Goal: Task Accomplishment & Management: Complete application form

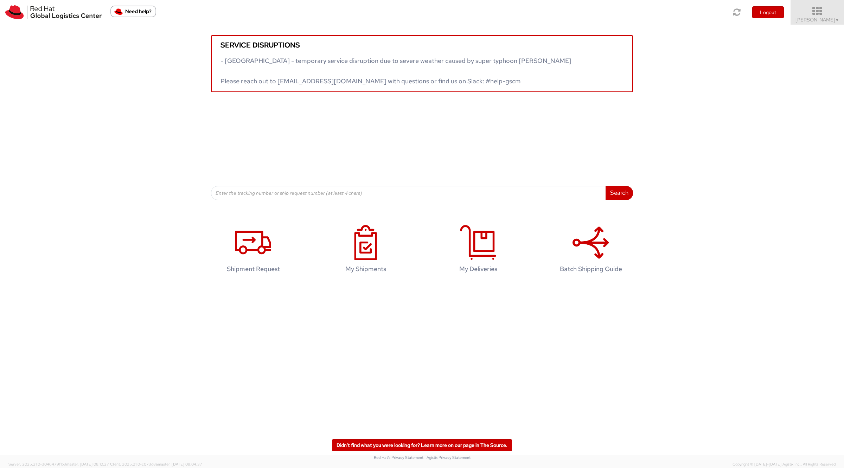
click at [823, 11] on icon at bounding box center [817, 11] width 62 height 10
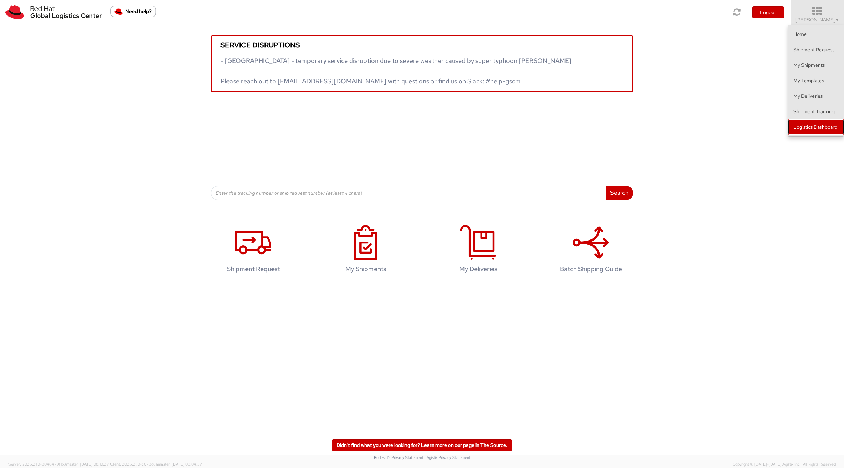
click at [803, 134] on link "Logistics Dashboard" at bounding box center [816, 126] width 56 height 15
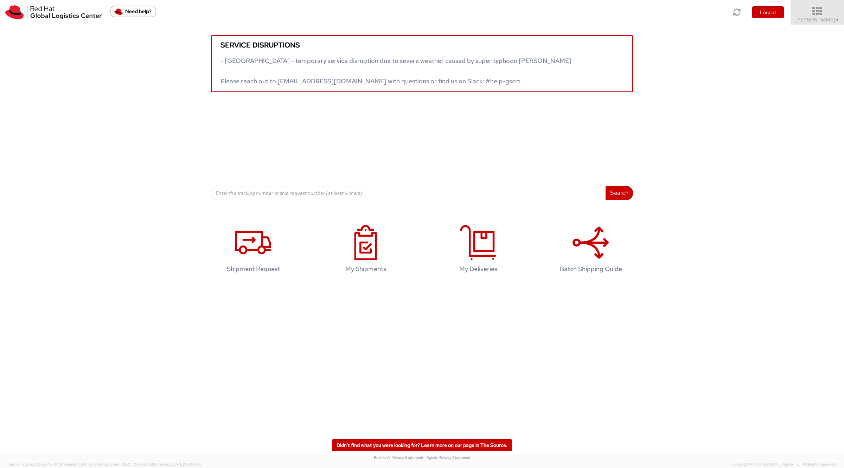
click at [821, 15] on icon at bounding box center [817, 11] width 62 height 10
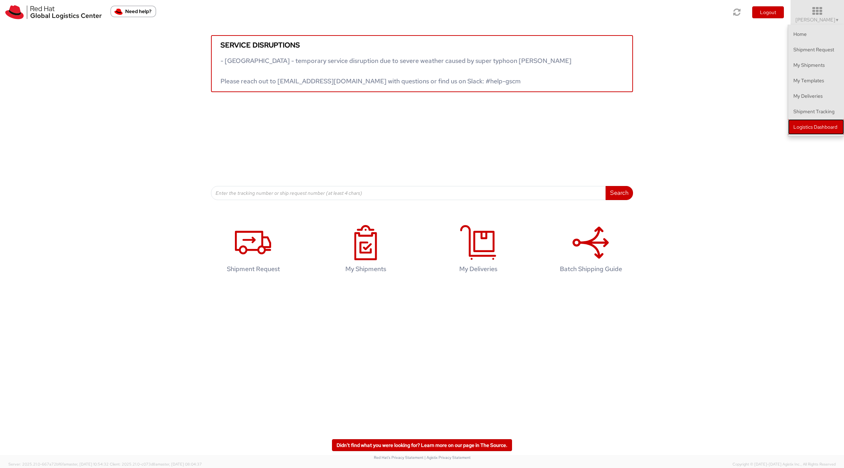
click at [828, 132] on link "Logistics Dashboard" at bounding box center [816, 126] width 56 height 15
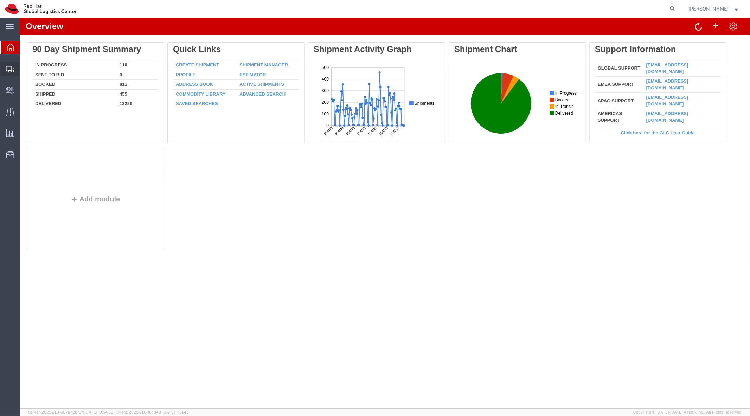
click at [0, 0] on span "Shipment Manager" at bounding box center [0, 0] width 0 height 0
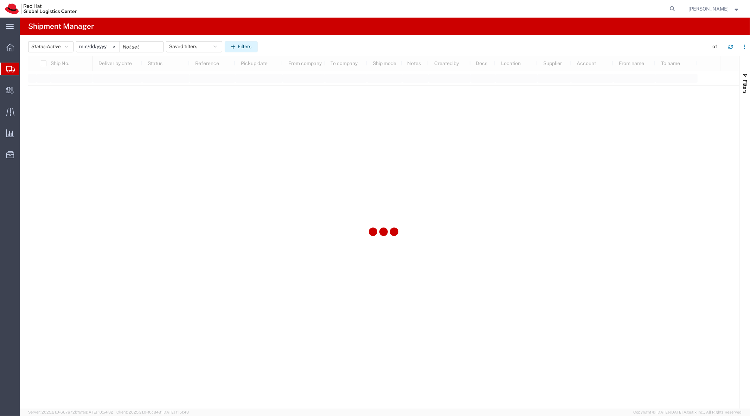
click at [246, 47] on button "Filters" at bounding box center [241, 46] width 33 height 11
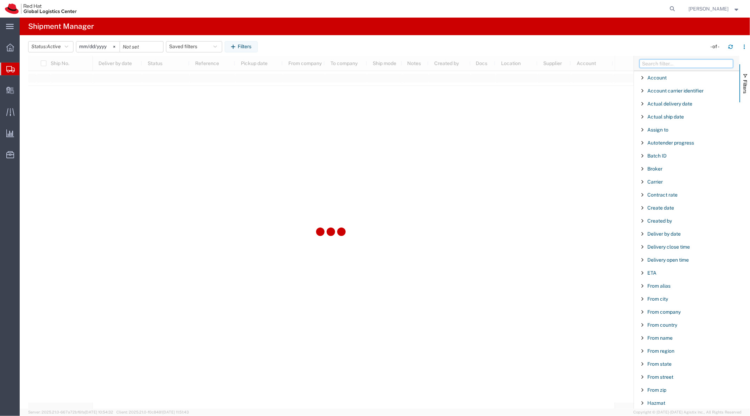
click at [661, 67] on input "Filter Columns Input" at bounding box center [686, 63] width 94 height 8
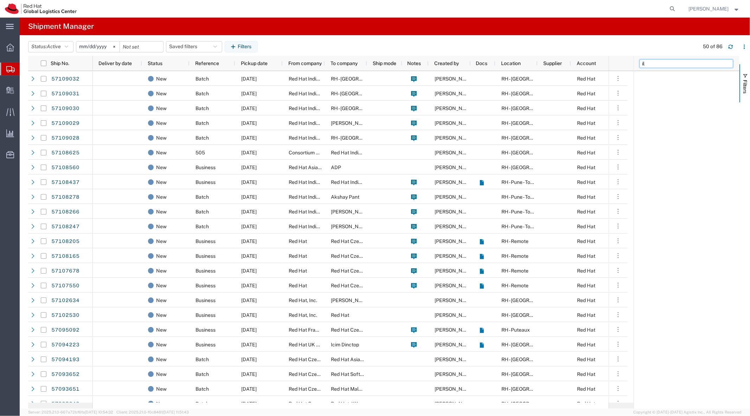
type input "i"
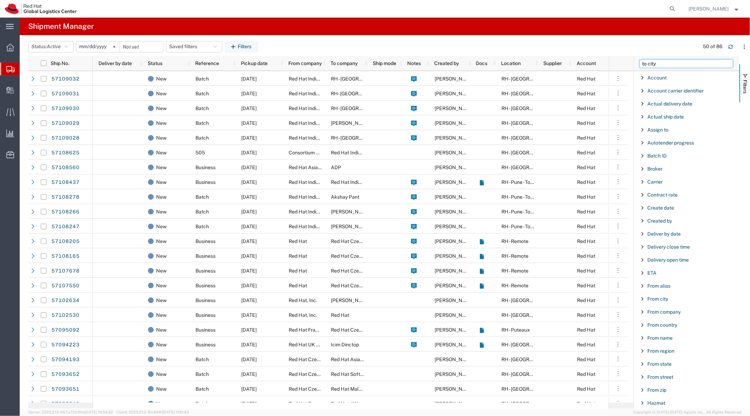
type input "to city"
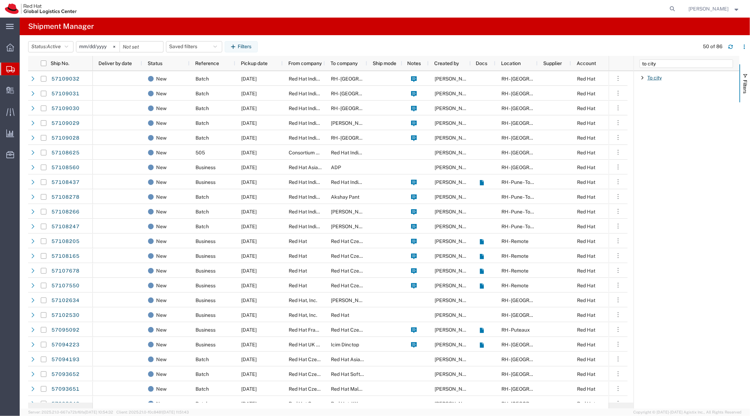
click at [650, 78] on span "To city" at bounding box center [654, 78] width 14 height 6
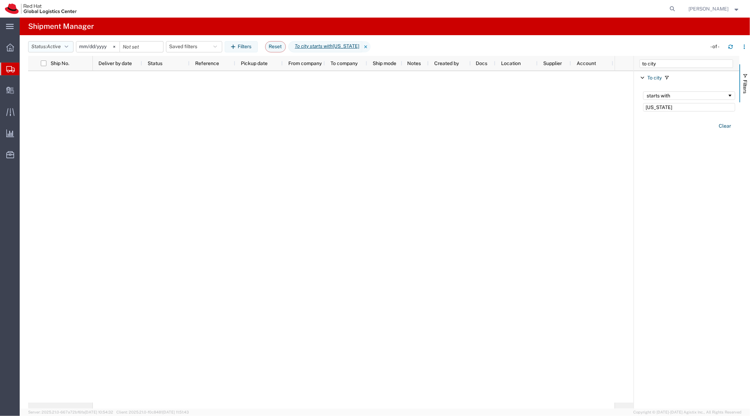
click at [58, 44] on span "Active" at bounding box center [54, 47] width 14 height 6
click at [61, 78] on span "All" at bounding box center [69, 83] width 82 height 11
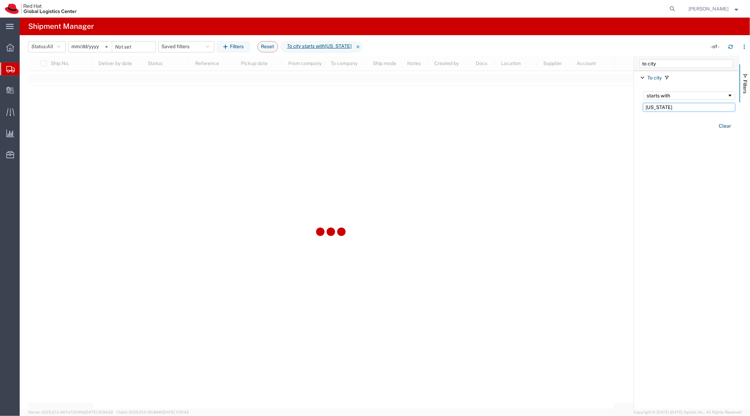
click at [675, 108] on input "illinois" at bounding box center [689, 107] width 92 height 8
type input "chicago"
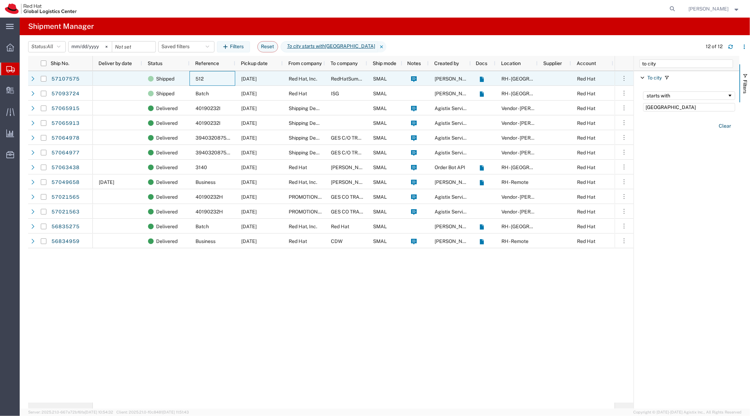
click at [226, 84] on div "512" at bounding box center [212, 78] width 46 height 15
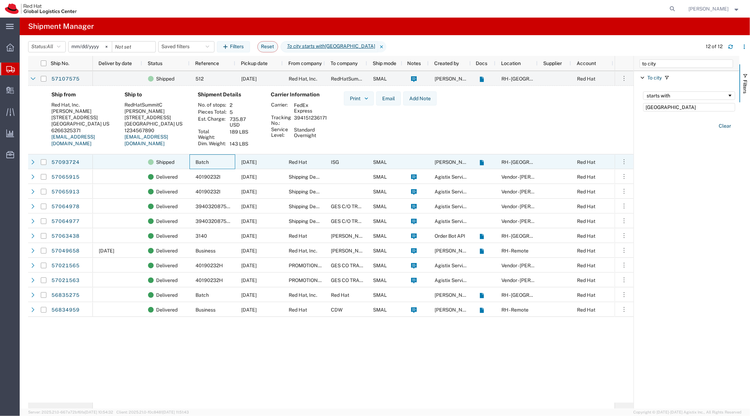
click at [202, 159] on div "Batch" at bounding box center [212, 161] width 46 height 15
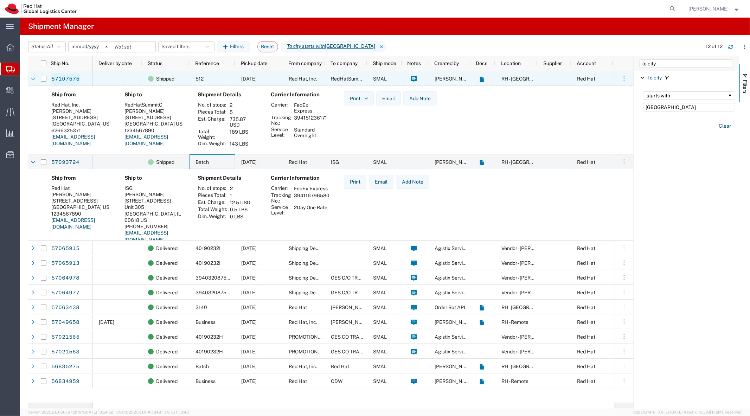
click at [70, 79] on link "57107575" at bounding box center [65, 78] width 29 height 11
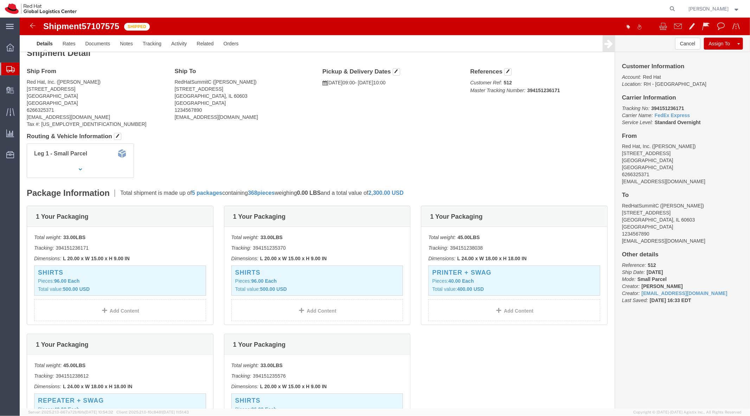
scroll to position [11, 0]
click div "Customer Information Account: Red Hat Location: RH - [GEOGRAPHIC_DATA] Carrier …"
copy b "394151236171"
drag, startPoint x: 464, startPoint y: 1, endPoint x: 247, endPoint y: 143, distance: 259.1
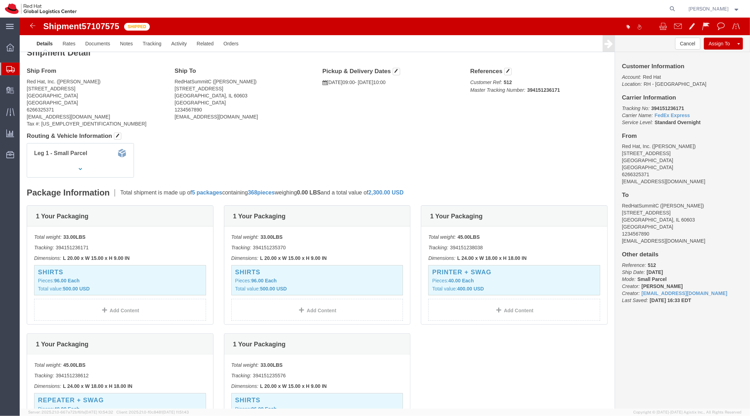
click div "Leg 1 - Small Parcel"
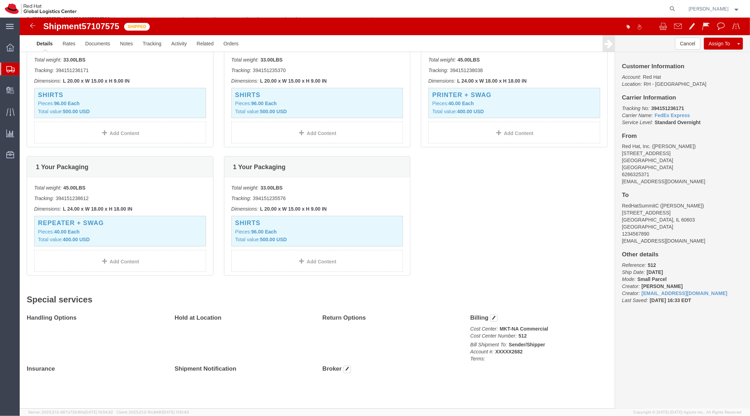
scroll to position [0, 0]
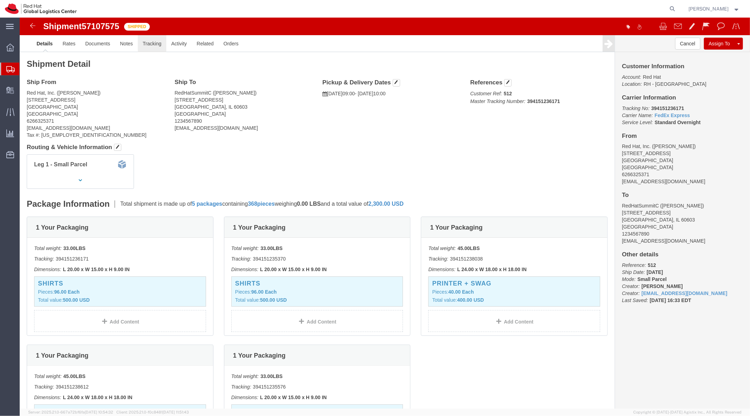
click link "Tracking"
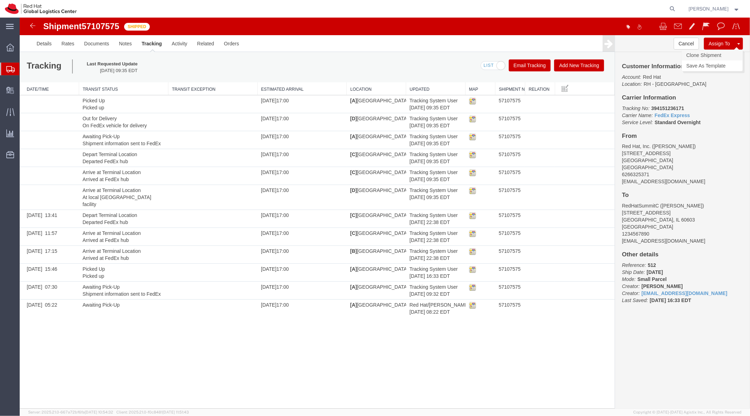
click at [727, 56] on link "Clone Shipment" at bounding box center [711, 55] width 61 height 11
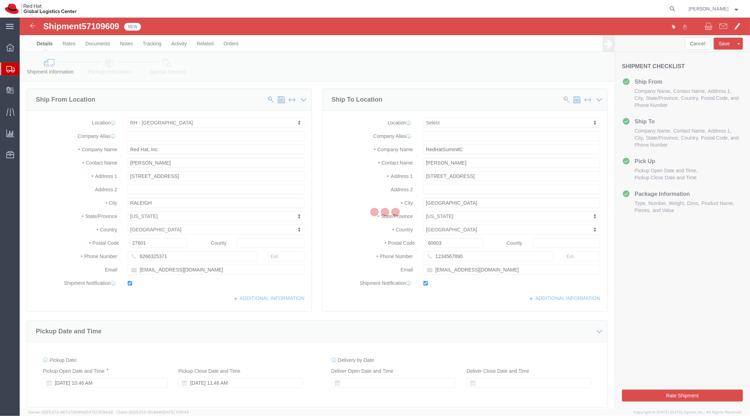
select select "38014"
select select
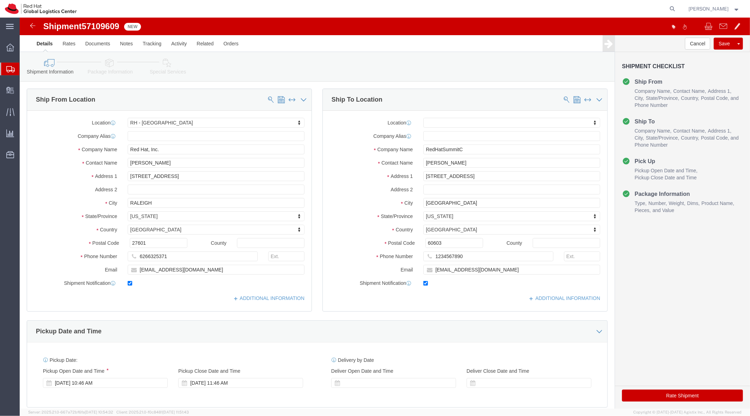
click icon
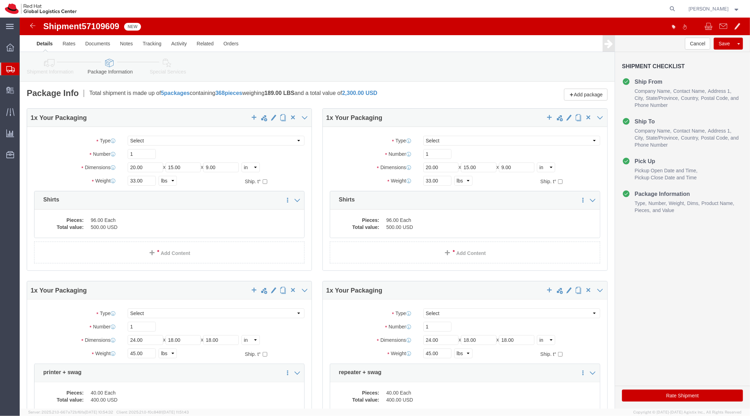
click icon
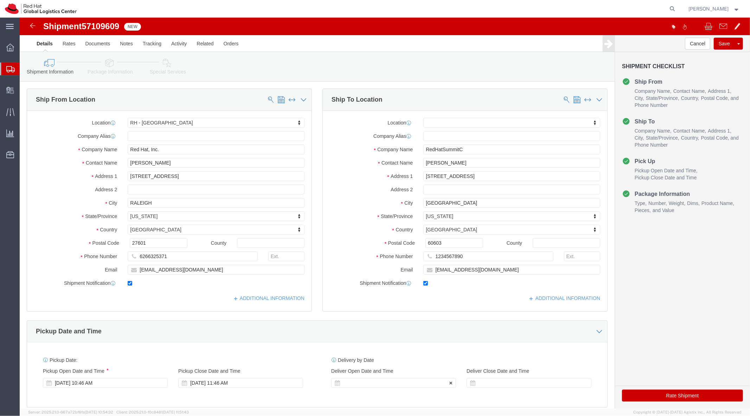
click div
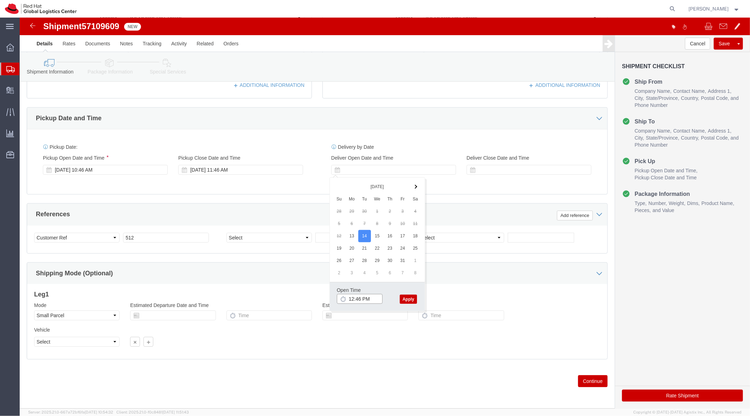
click input "12:46 PM"
type input "8:00 AM"
click button "Apply"
click div
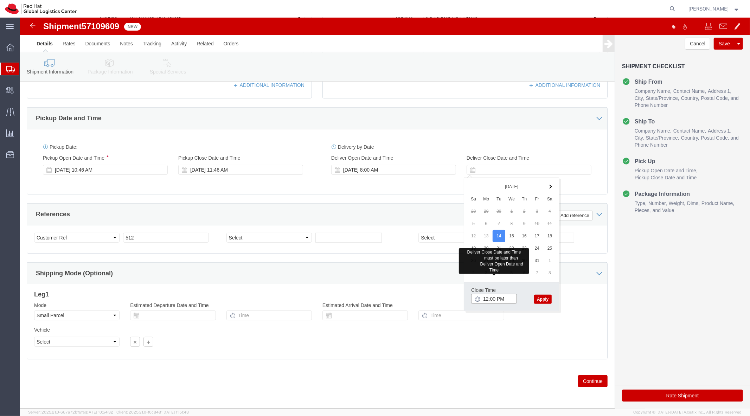
type input "12:00 PM"
click button "Apply"
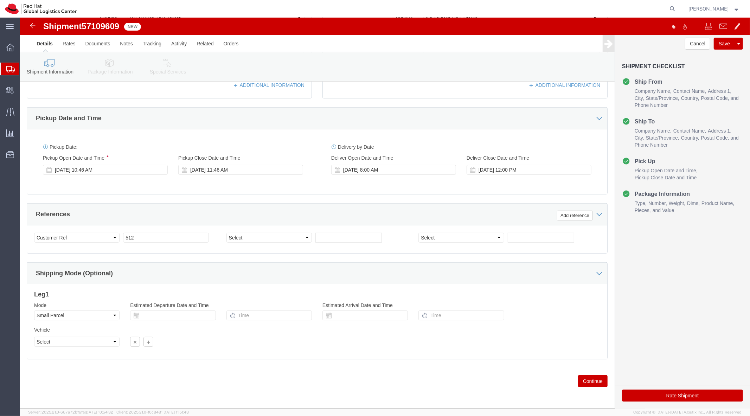
scroll to position [0, 0]
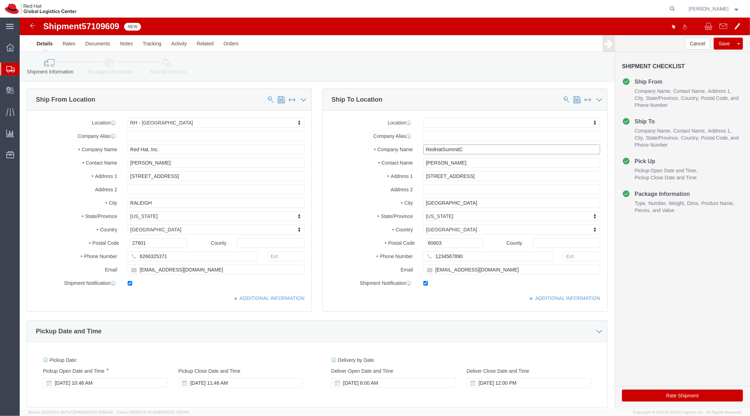
click input "RedHatSummitC"
type input "The [PERSON_NAME][GEOGRAPHIC_DATA]"
drag, startPoint x: 431, startPoint y: 143, endPoint x: 370, endPoint y: 125, distance: 64.3
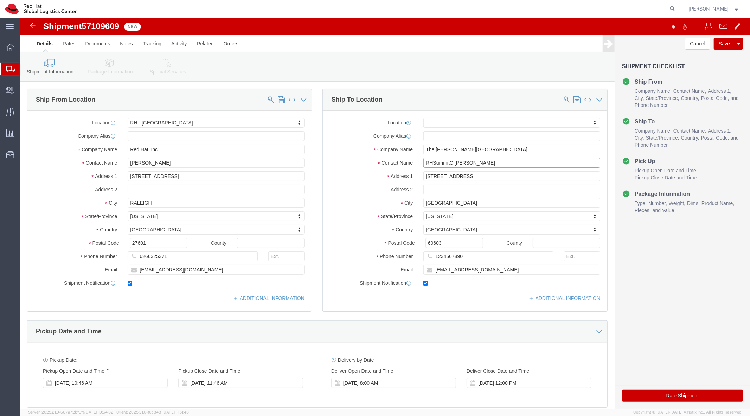
click div "Location My Profile Location [GEOGRAPHIC_DATA] - [GEOGRAPHIC_DATA] - [GEOGRAPHI…"
paste input "RHSummitC"
type input "[PERSON_NAME] - RHSummitC"
click icon
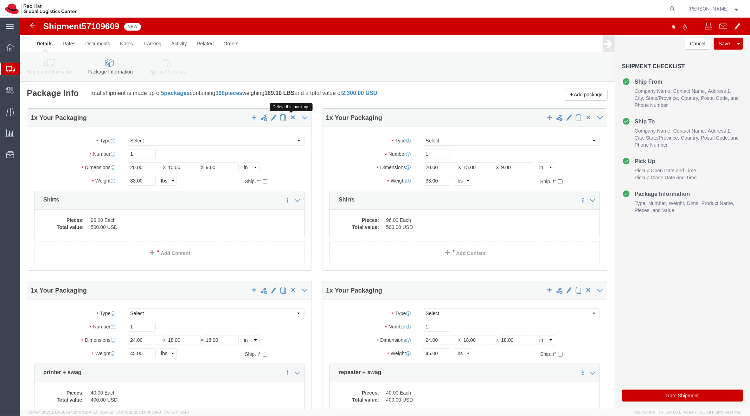
click span "button"
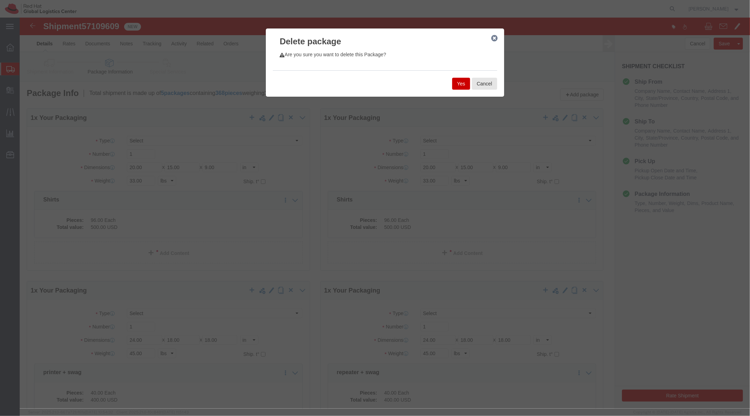
click button "Yes"
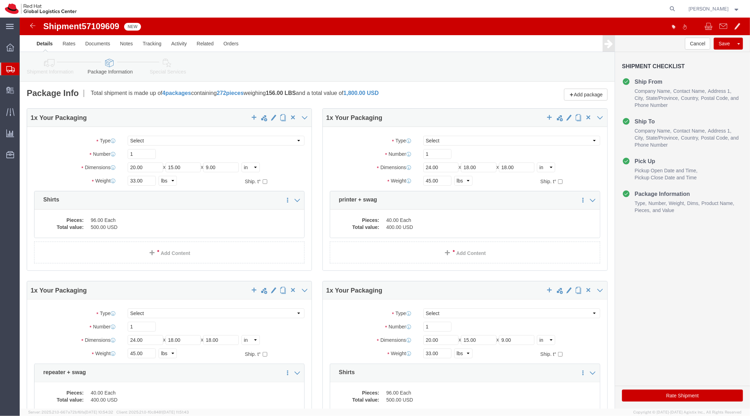
click div
click span "button"
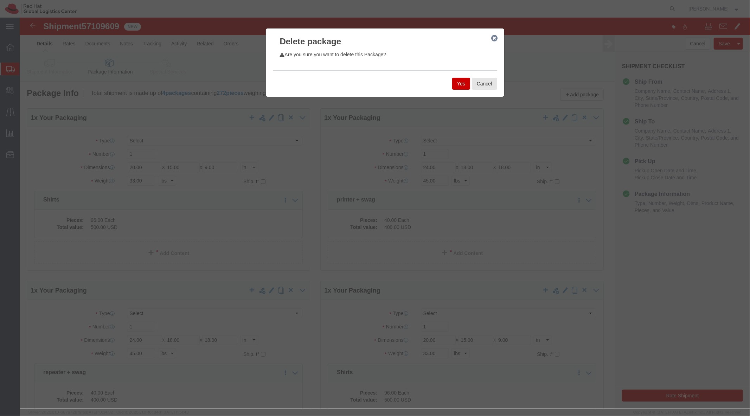
click button "Yes"
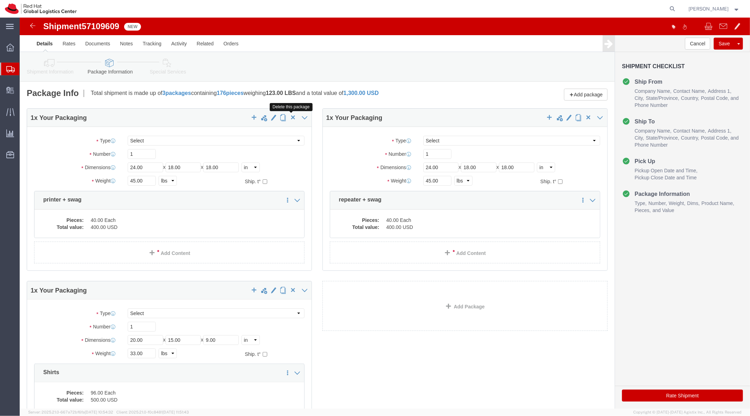
click span "button"
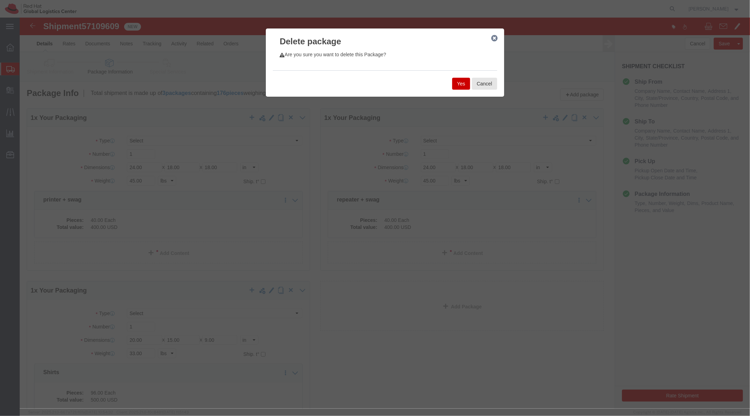
click button "Yes"
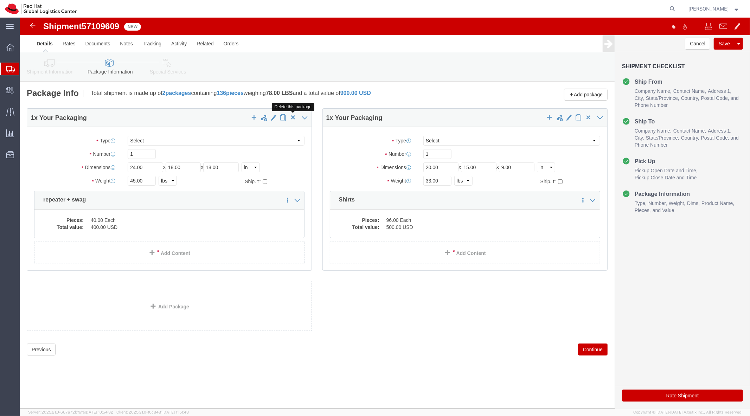
click span "button"
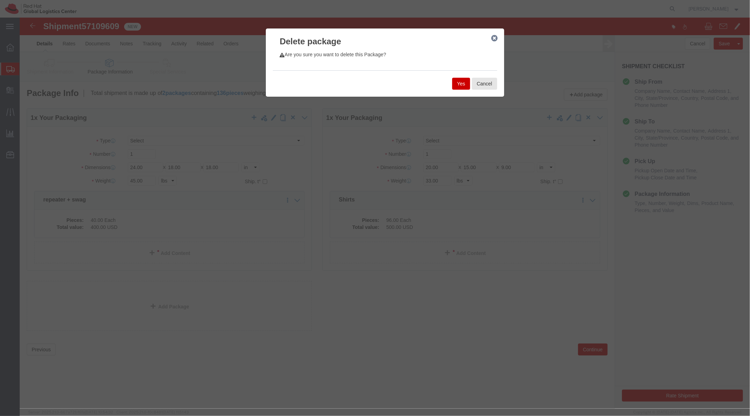
click button "Yes"
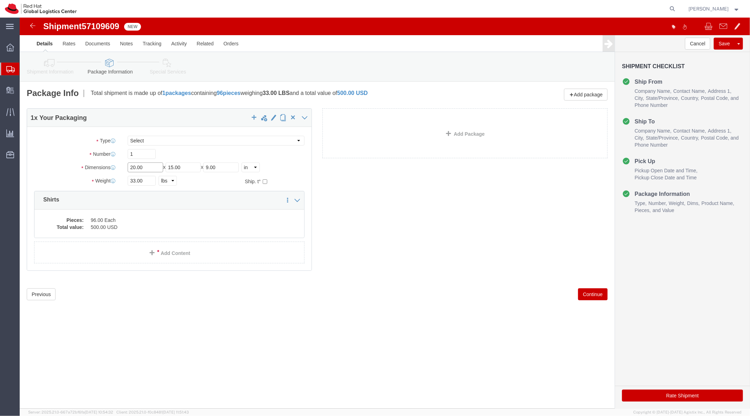
click input "20.00"
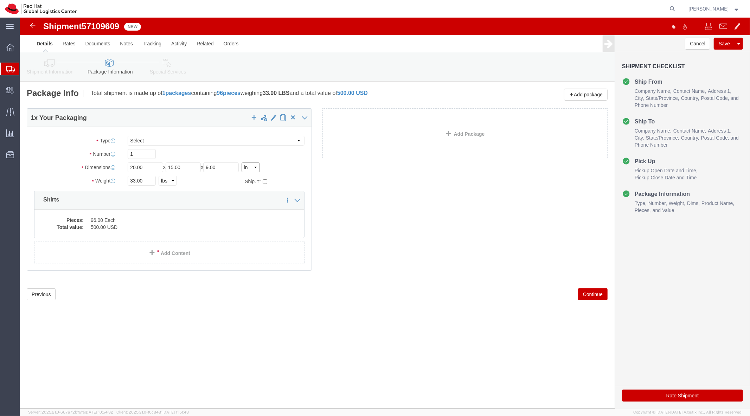
click select "Select cm ft in"
select select "CM"
click select "Select cm ft in"
type input "50.80"
type input "38.10"
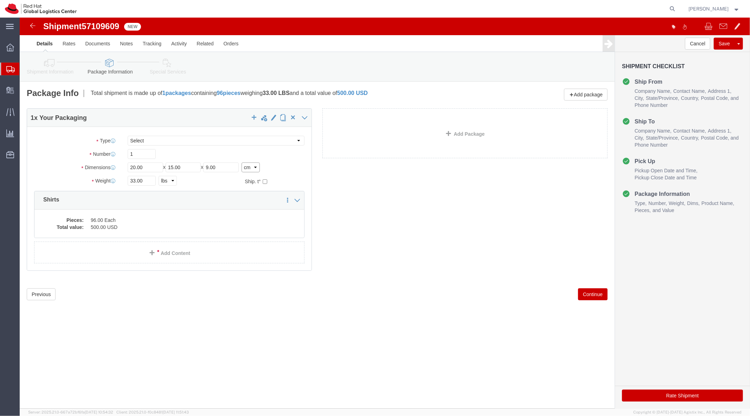
type input "22.86"
click input "50.80"
type input "51"
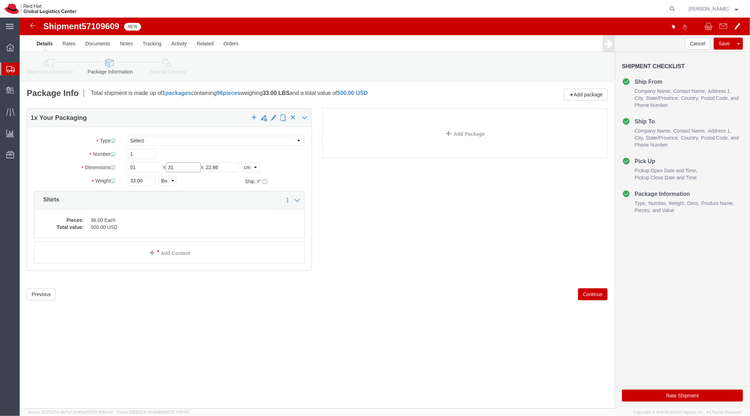
type input "31"
type input "31.5"
click select "Select cm ft in"
select select "IN"
click select "Select cm ft in"
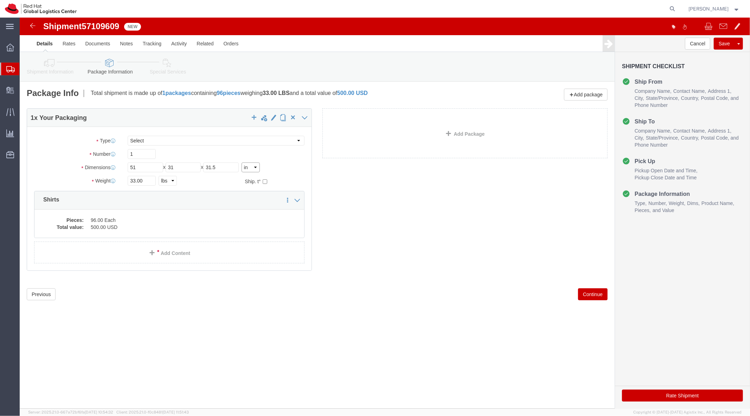
type input "20.08"
type input "12.20"
type input "12.40"
click input "33.00"
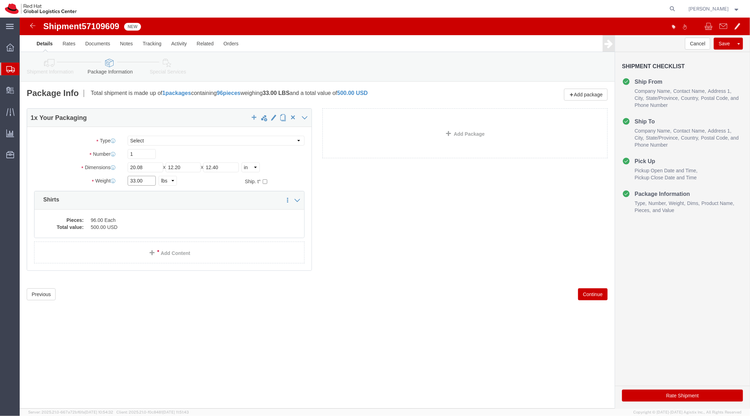
click input "33.00"
type input "15"
click div "1 x Your Packaging Package Type Select Case(s) Crate(s) Envelope Large Box Medi…"
click div "Pieces: 96.00 Each Total value: 500.00 USD"
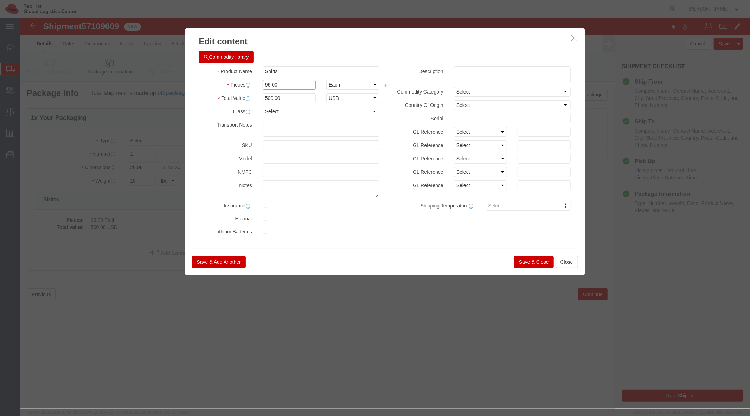
click input "96.00"
click input "Shirts"
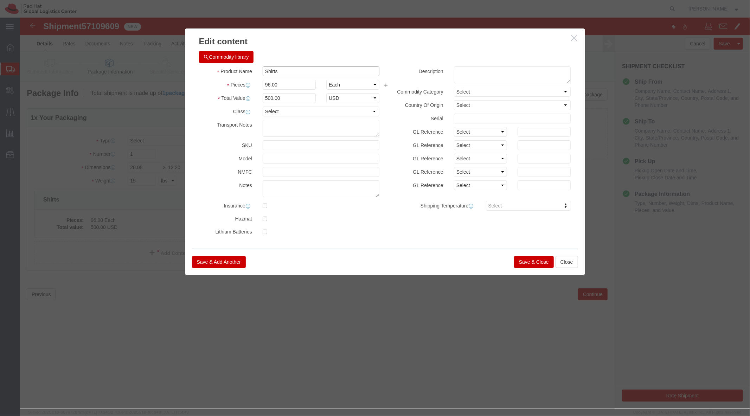
click input "Shirts"
type input "Sunglasses"
type input "150"
type input "781.25"
type input "300"
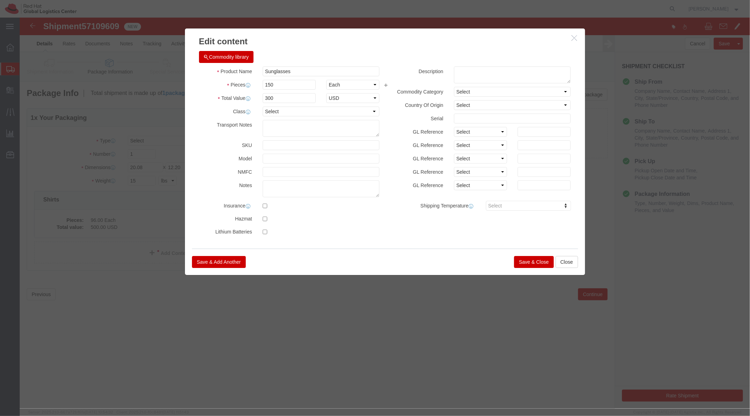
click button "Save & Close"
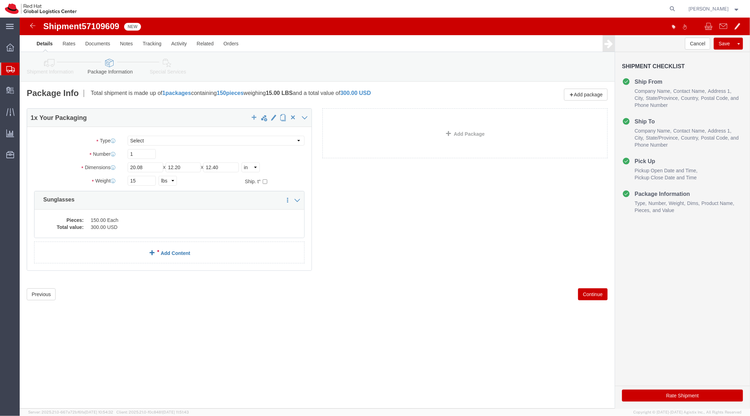
click span
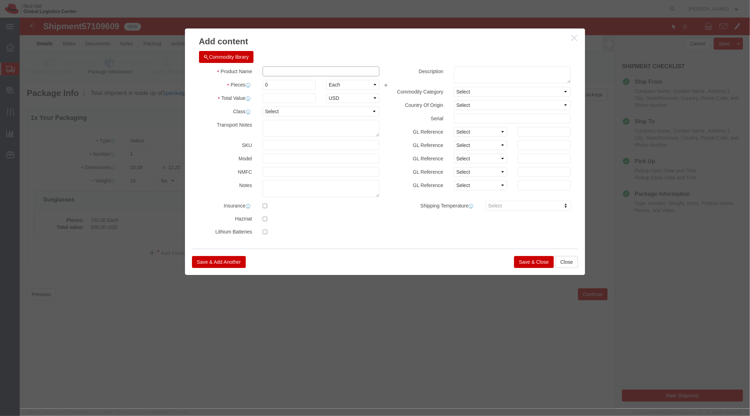
click input "text"
type input "Lanyards"
type input "240"
type input "480"
click button "Save & Close"
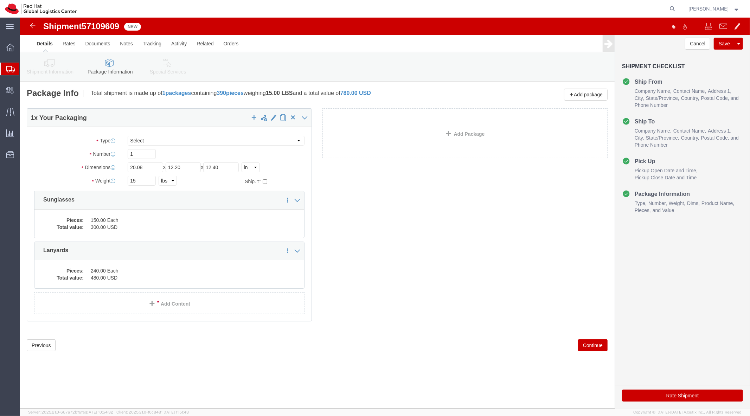
click link "Shipment Information"
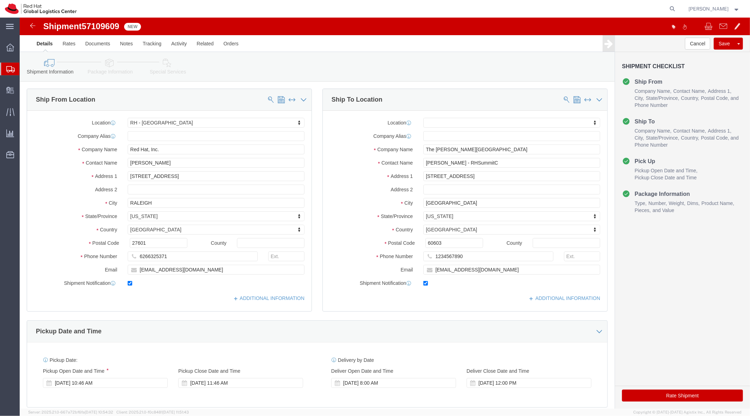
click link "Special Services"
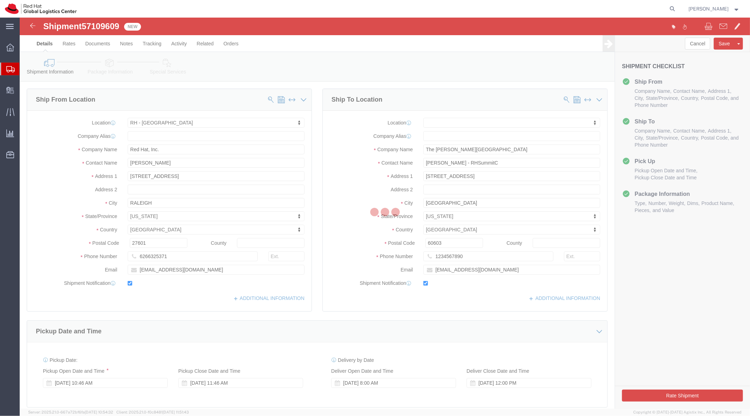
select select
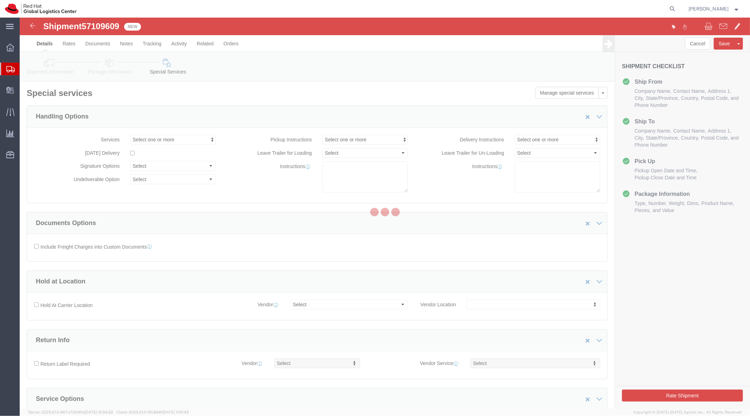
select select "COSTCENTER"
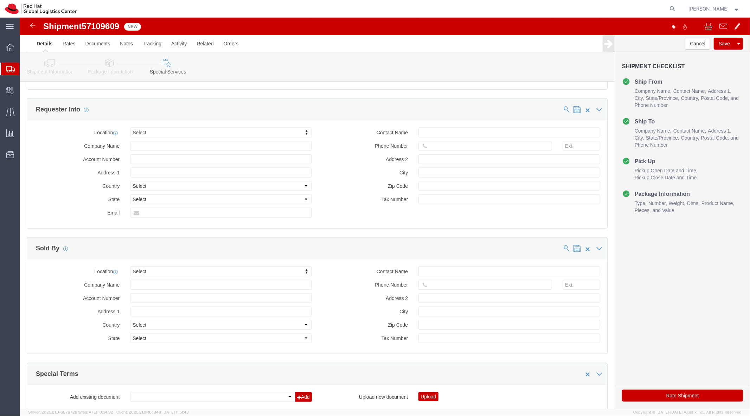
scroll to position [856, 0]
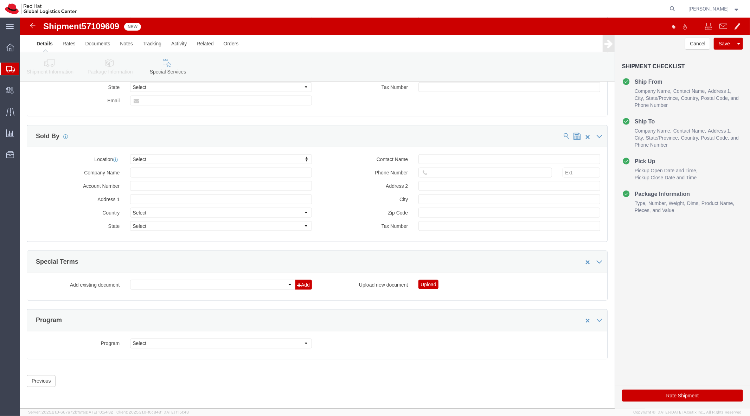
click button "Rate Shipment"
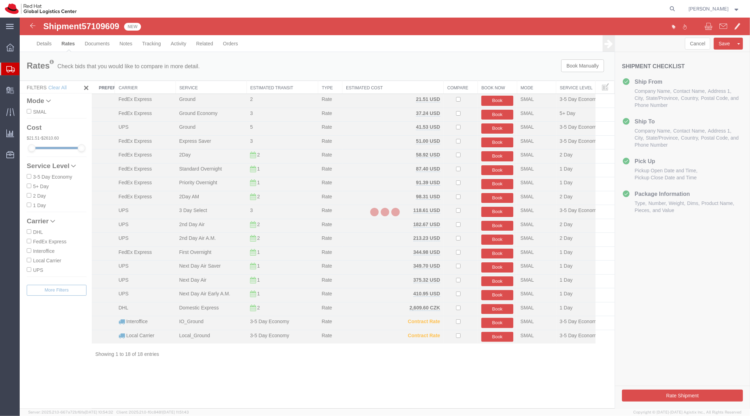
scroll to position [0, 0]
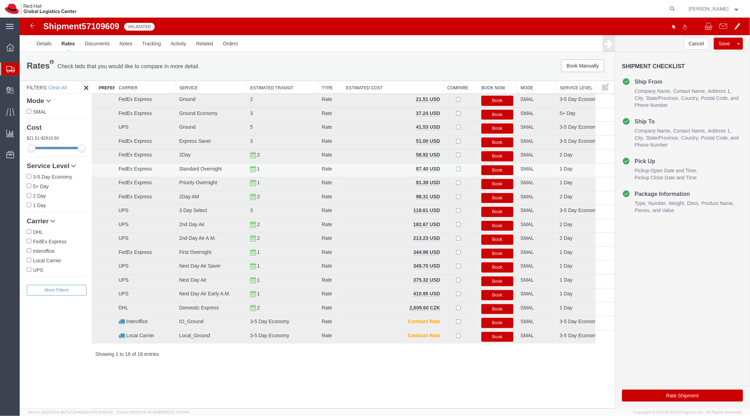
click at [251, 167] on icon at bounding box center [253, 168] width 6 height 5
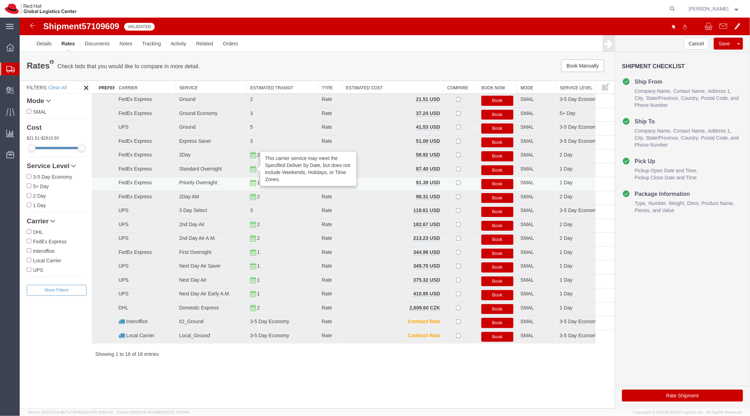
click at [494, 185] on button "Book" at bounding box center [497, 184] width 32 height 10
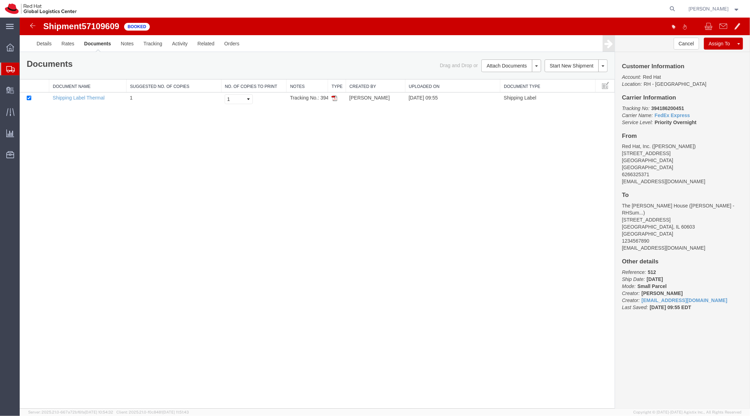
click at [100, 91] on th "Document Name" at bounding box center [87, 85] width 77 height 13
click at [94, 94] on td "Shipping Label Thermal" at bounding box center [87, 99] width 77 height 14
drag, startPoint x: 81, startPoint y: 98, endPoint x: 197, endPoint y: 20, distance: 139.5
click at [81, 98] on link "Shipping Label Thermal" at bounding box center [78, 98] width 52 height 6
click at [666, 105] on b "394186200451" at bounding box center [667, 108] width 33 height 6
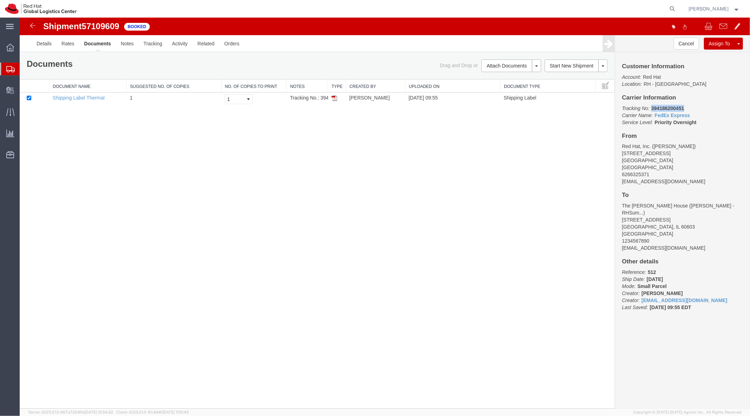
click at [666, 105] on b "394186200451" at bounding box center [667, 108] width 33 height 6
copy b "394186200451"
